Goal: Find specific page/section: Find specific page/section

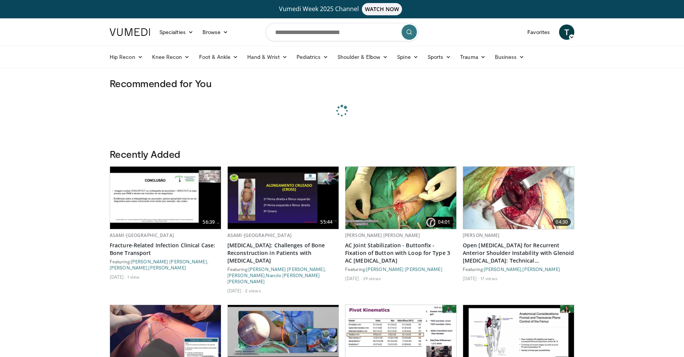
click at [562, 34] on span "T" at bounding box center [566, 31] width 15 height 15
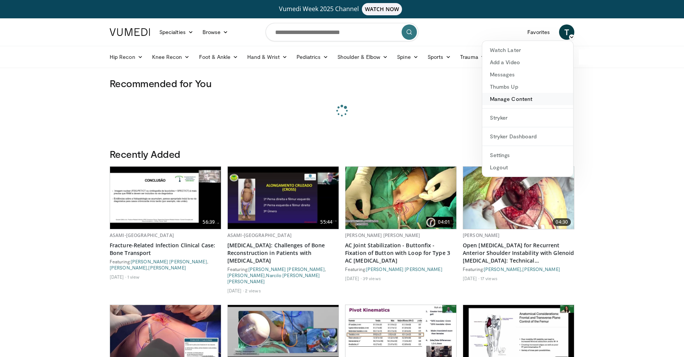
click at [523, 99] on link "Manage Content" at bounding box center [527, 99] width 91 height 12
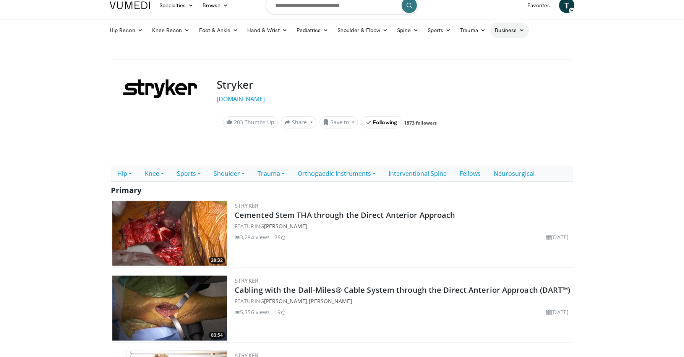
scroll to position [25, 0]
